Goal: Task Accomplishment & Management: Use online tool/utility

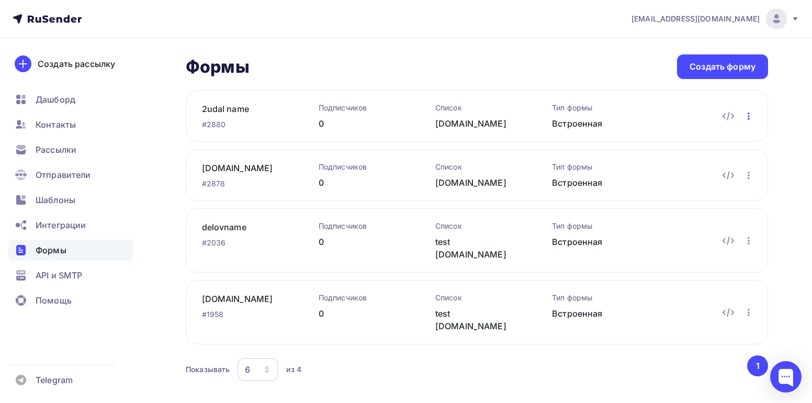
click at [747, 119] on icon "button" at bounding box center [748, 116] width 13 height 13
click at [696, 145] on div "Редактировать" at bounding box center [703, 143] width 100 height 13
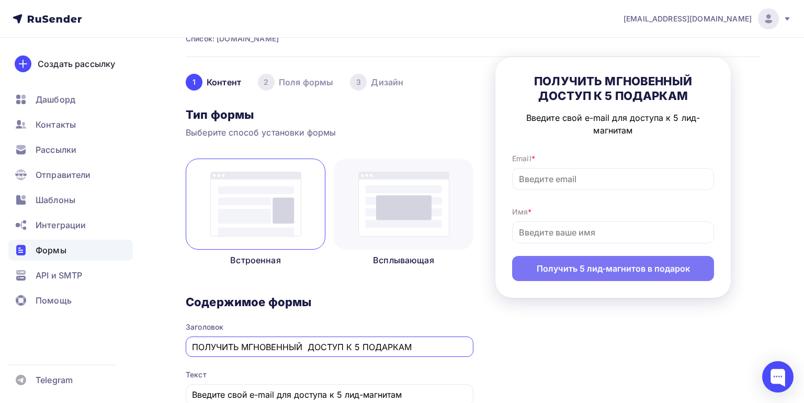
scroll to position [157, 0]
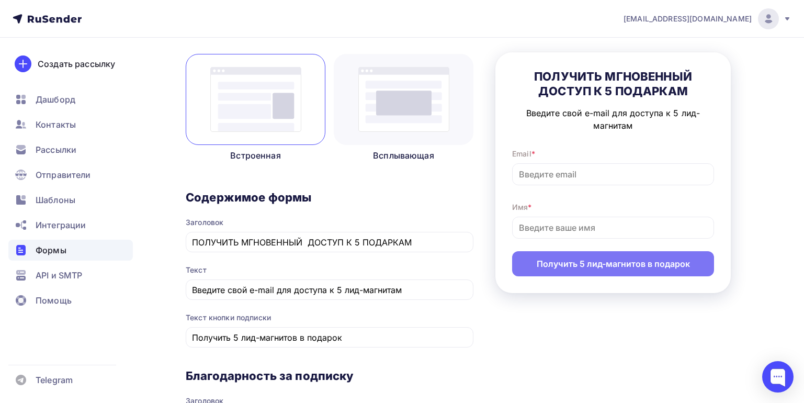
click at [52, 250] on span "Формы" at bounding box center [51, 250] width 31 height 13
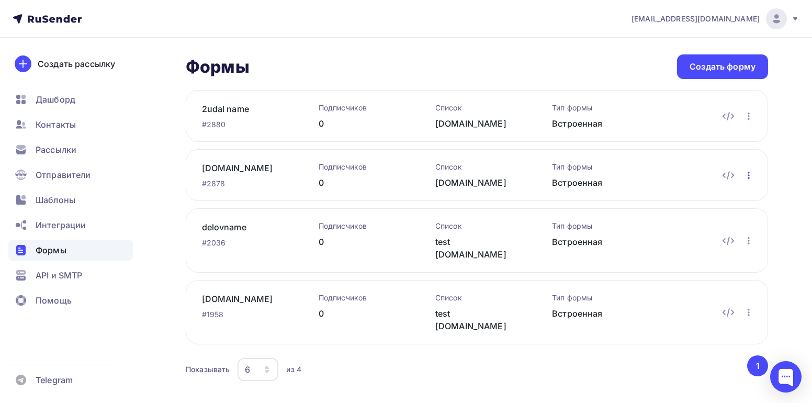
click at [749, 174] on icon "button" at bounding box center [748, 175] width 13 height 13
click at [696, 202] on div "Редактировать" at bounding box center [703, 202] width 100 height 13
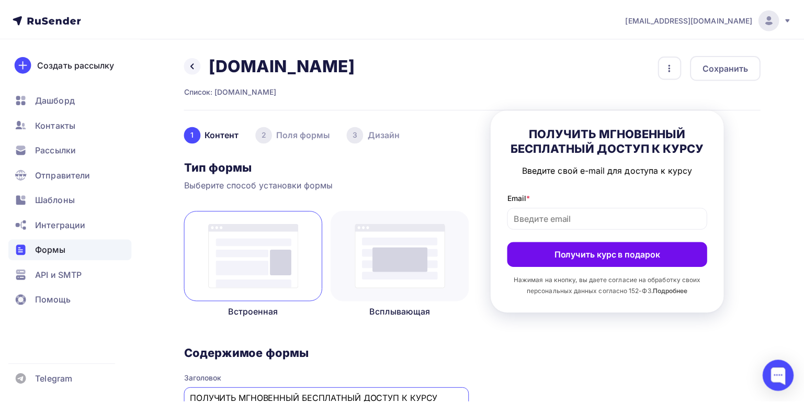
scroll to position [3, 0]
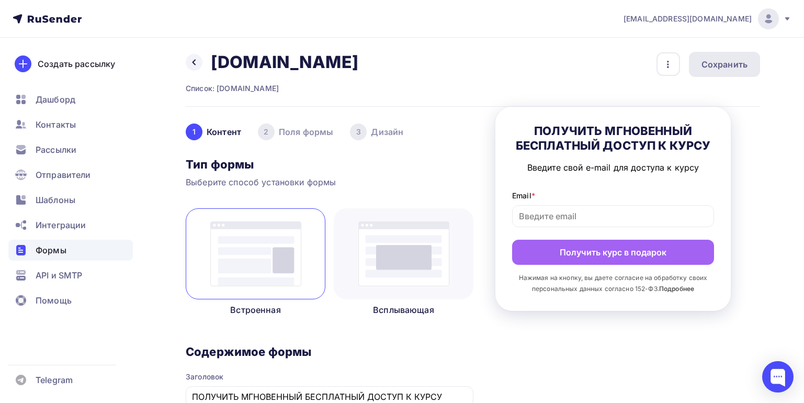
click at [728, 67] on div "Сохранить" at bounding box center [724, 64] width 46 height 13
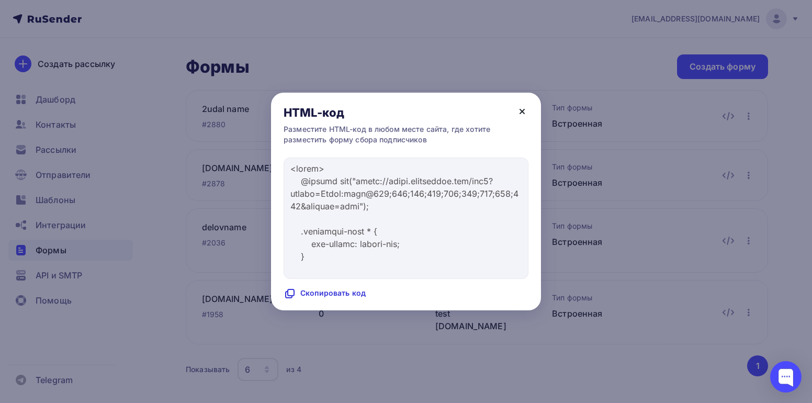
click at [521, 112] on icon at bounding box center [522, 111] width 4 height 4
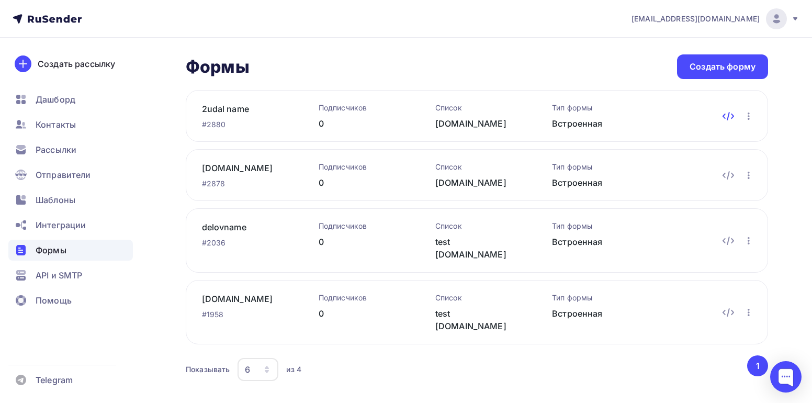
click at [725, 116] on icon at bounding box center [728, 116] width 13 height 13
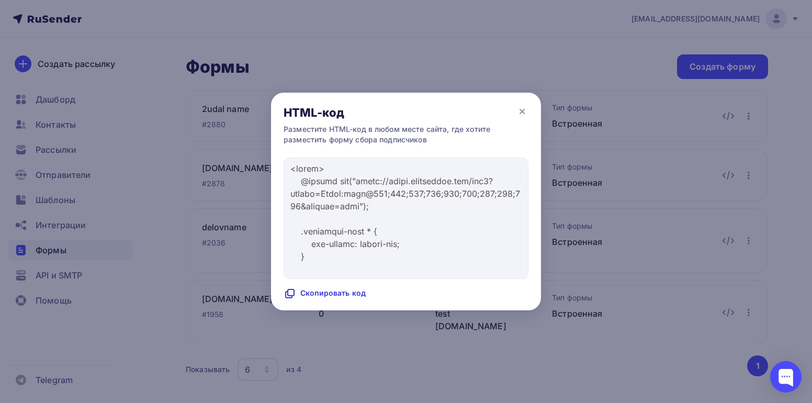
click at [289, 291] on icon at bounding box center [289, 293] width 13 height 13
click at [291, 291] on icon at bounding box center [289, 293] width 13 height 13
